Goal: Find contact information: Find contact information

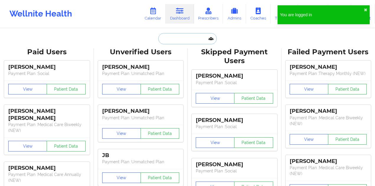
click at [180, 37] on input "text" at bounding box center [187, 38] width 58 height 11
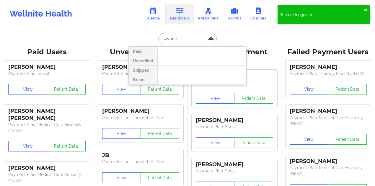
type input "[PERSON_NAME]"
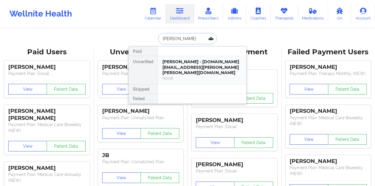
click at [182, 76] on div "Social" at bounding box center [201, 78] width 79 height 5
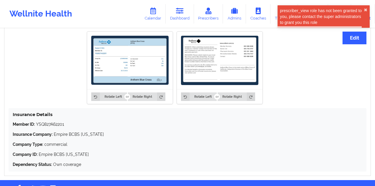
scroll to position [416, 0]
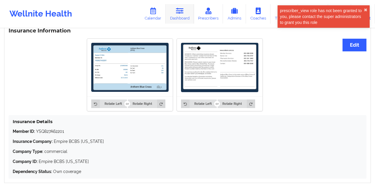
click at [175, 15] on link "Dashboard" at bounding box center [180, 13] width 28 height 19
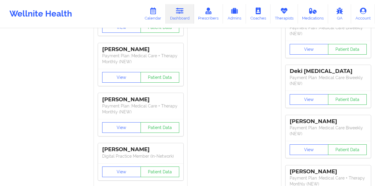
click at [192, 19] on link "Dashboard" at bounding box center [180, 13] width 28 height 19
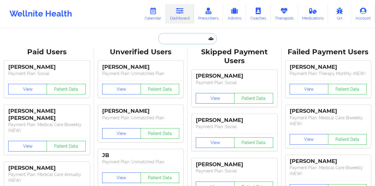
click at [198, 38] on input "text" at bounding box center [187, 38] width 58 height 11
paste input "[PERSON_NAME]"
type input "[PERSON_NAME]"
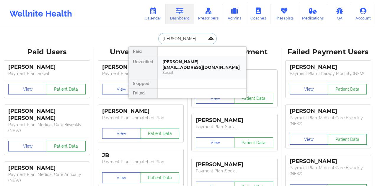
click at [193, 67] on div "[PERSON_NAME] - [EMAIL_ADDRESS][DOMAIN_NAME]" at bounding box center [201, 64] width 79 height 11
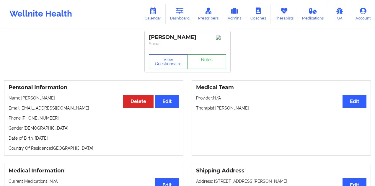
click at [66, 110] on p "Email: [EMAIL_ADDRESS][DOMAIN_NAME]" at bounding box center [94, 108] width 170 height 6
drag, startPoint x: 66, startPoint y: 110, endPoint x: 30, endPoint y: 110, distance: 36.6
click at [30, 110] on p "Email: [EMAIL_ADDRESS][DOMAIN_NAME]" at bounding box center [94, 108] width 170 height 6
copy p "[EMAIL_ADDRESS][DOMAIN_NAME]"
